Goal: Task Accomplishment & Management: Manage account settings

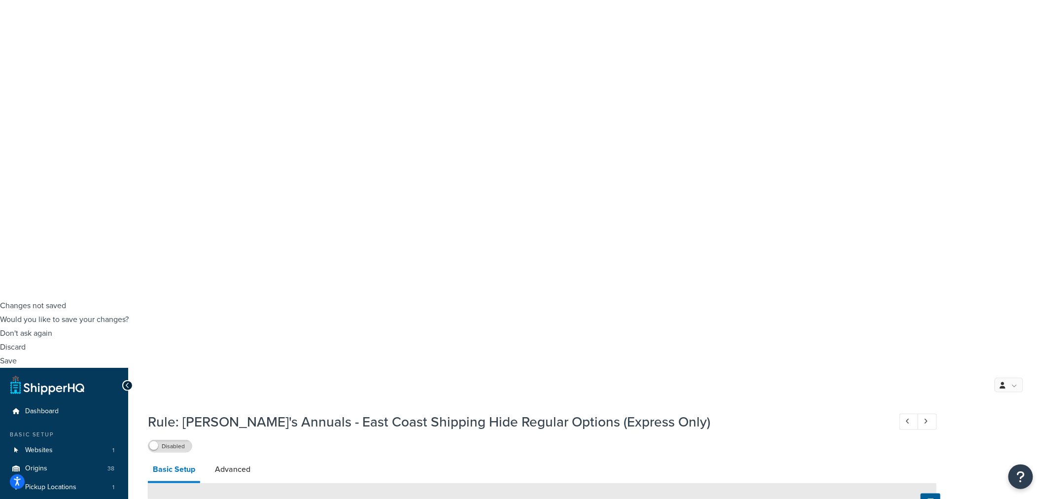
scroll to position [55, 0]
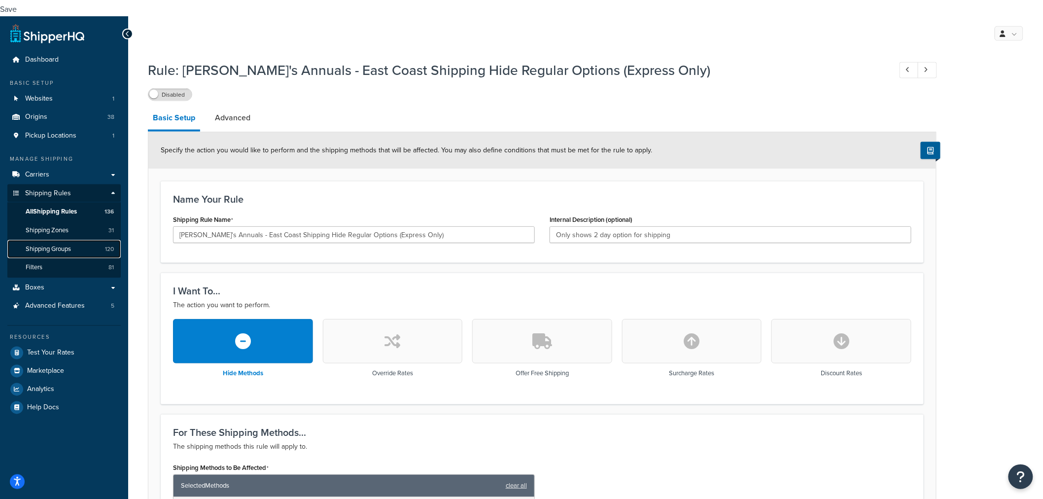
scroll to position [571, 0]
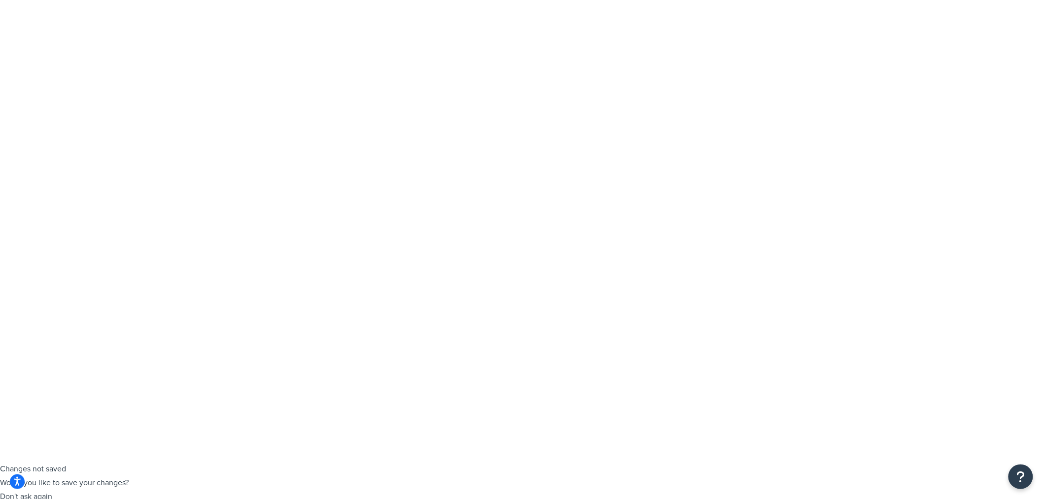
scroll to position [0, 0]
type input "a"
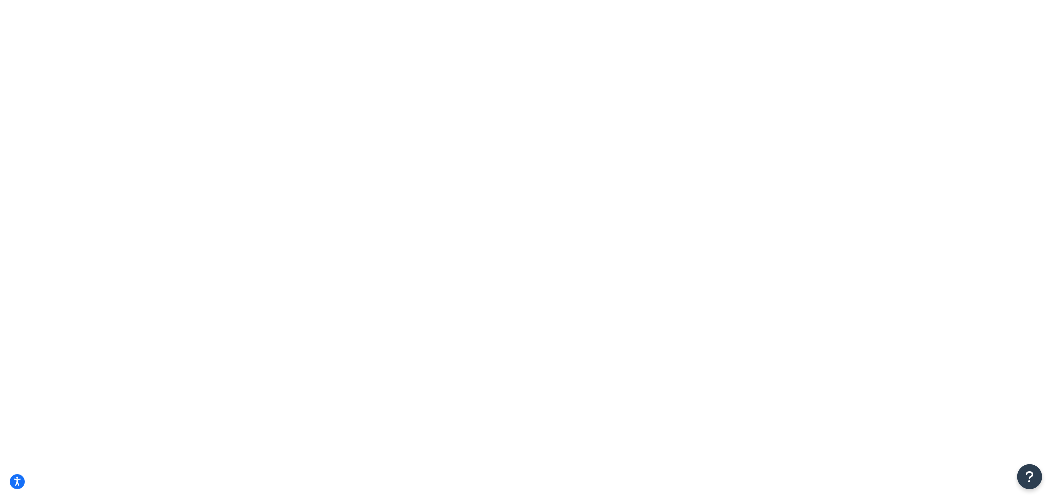
type input "AA"
drag, startPoint x: 230, startPoint y: 129, endPoint x: 188, endPoint y: 131, distance: 41.5
type input "AA"
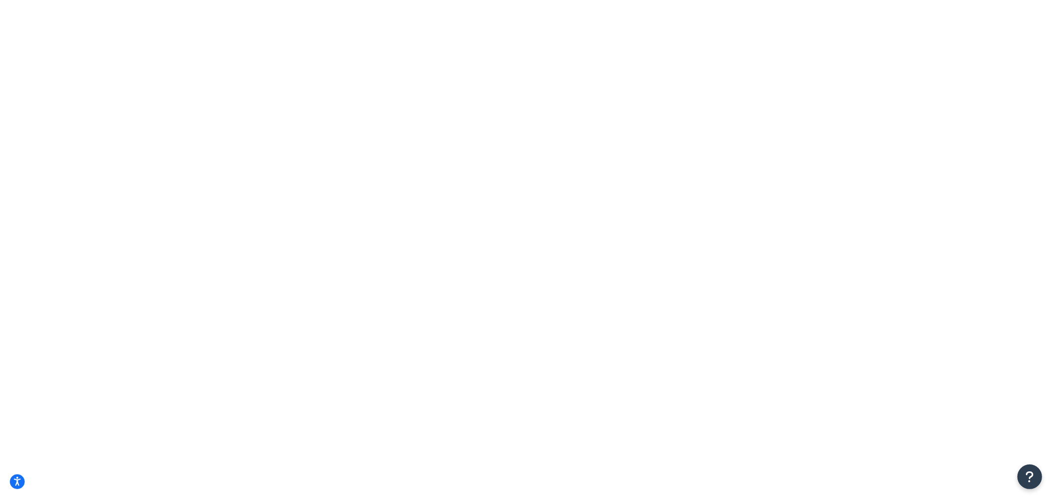
drag, startPoint x: 0, startPoint y: 0, endPoint x: 231, endPoint y: 125, distance: 262.6
type input "Anni"
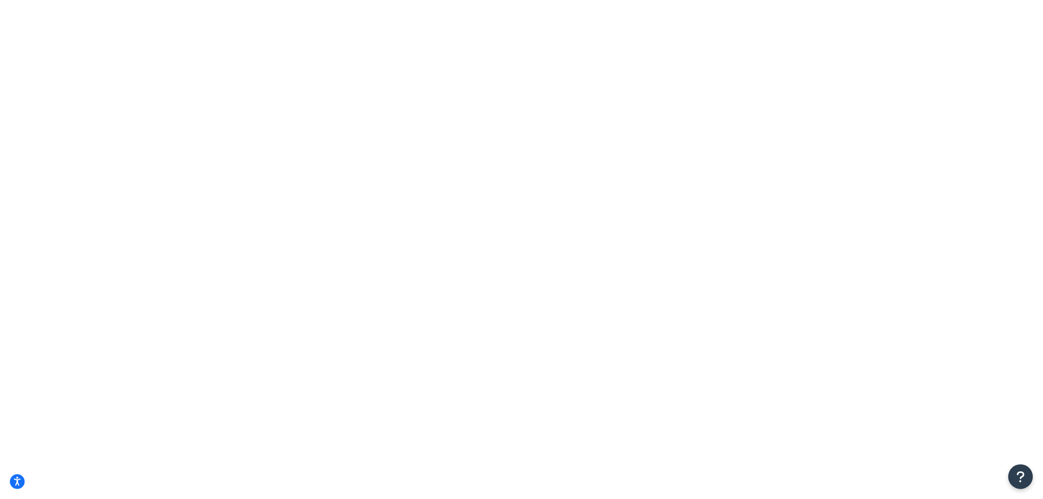
checkbox input "true"
select select "SHIPPING_GROUP"
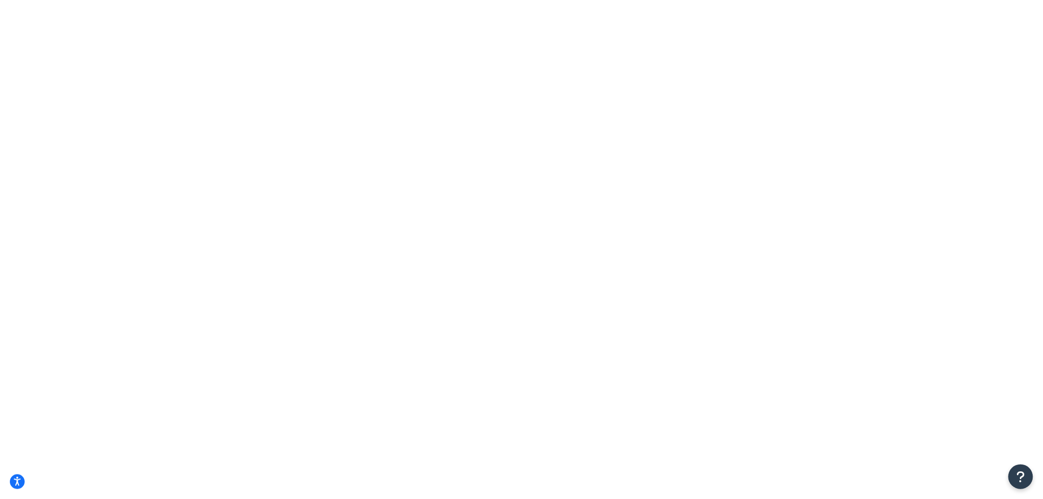
type input "[PERSON_NAME]"
checkbox input "false"
select select "SHIPPING_GROUP"
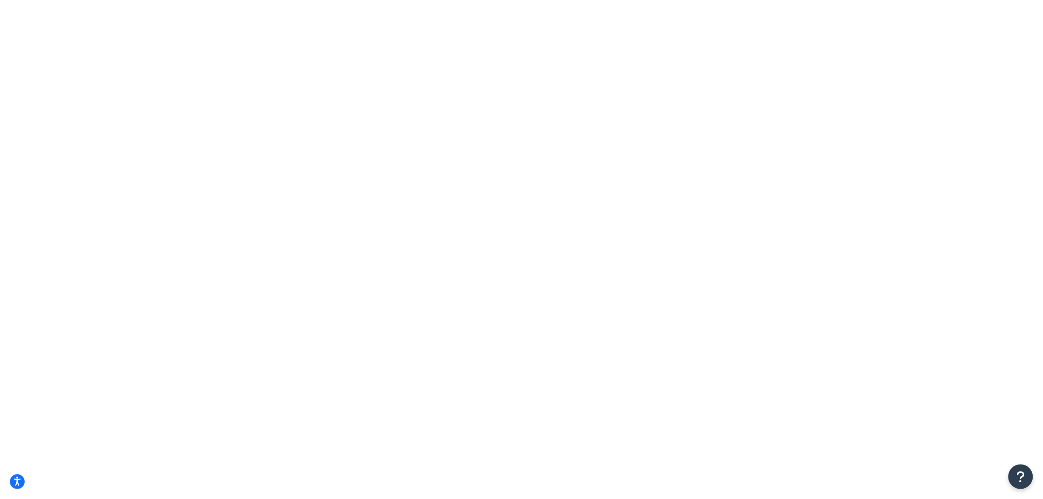
drag, startPoint x: 647, startPoint y: 219, endPoint x: 650, endPoint y: 215, distance: 5.3
drag, startPoint x: 558, startPoint y: 219, endPoint x: 1051, endPoint y: 207, distance: 493.8
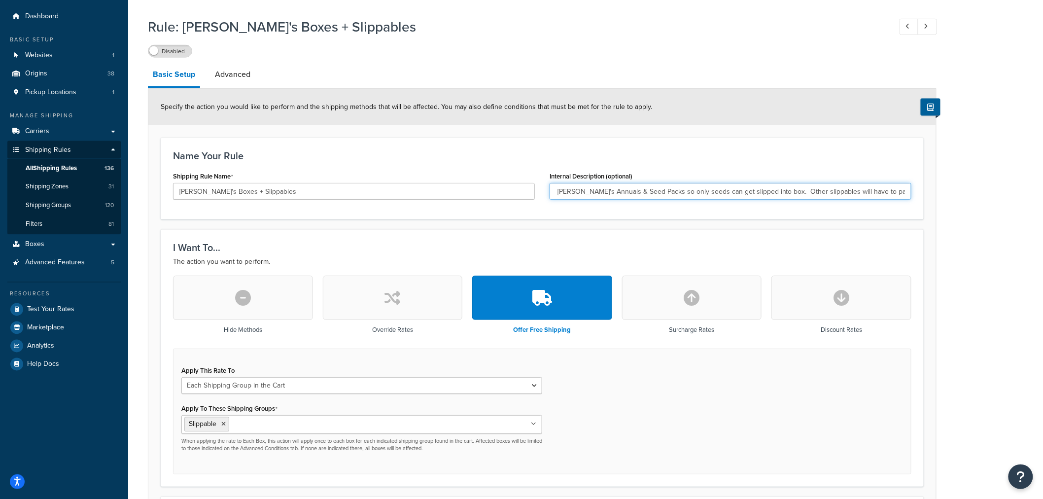
scroll to position [609, 0]
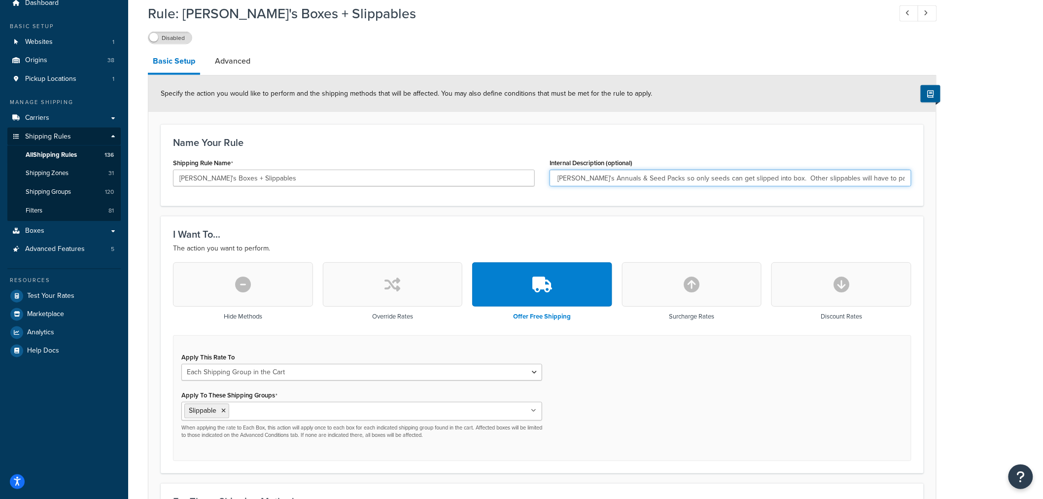
type input "Replaced by the rule Annie's Annuals & Seed Packs so only seeds can get slipped…"
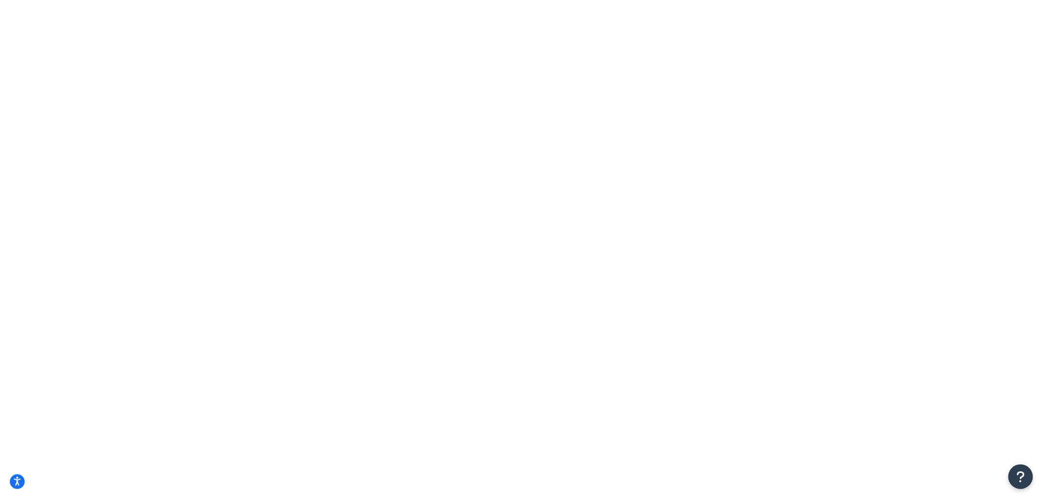
drag, startPoint x: 250, startPoint y: 128, endPoint x: 247, endPoint y: 137, distance: 8.9
type input "annie's"
